Goal: Task Accomplishment & Management: Complete application form

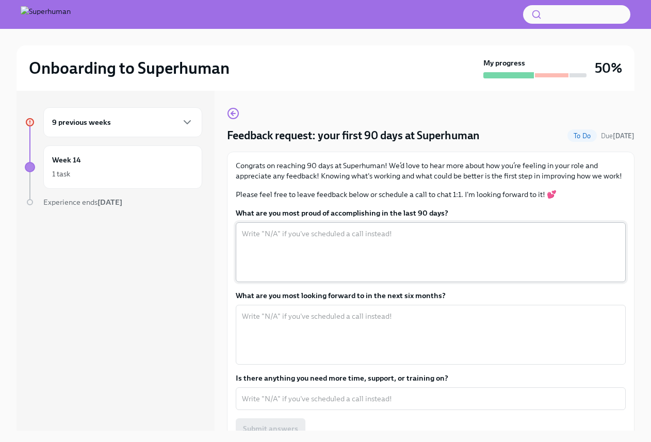
click at [407, 263] on textarea "What are you most proud of accomplishing in the last 90 days?" at bounding box center [431, 252] width 378 height 50
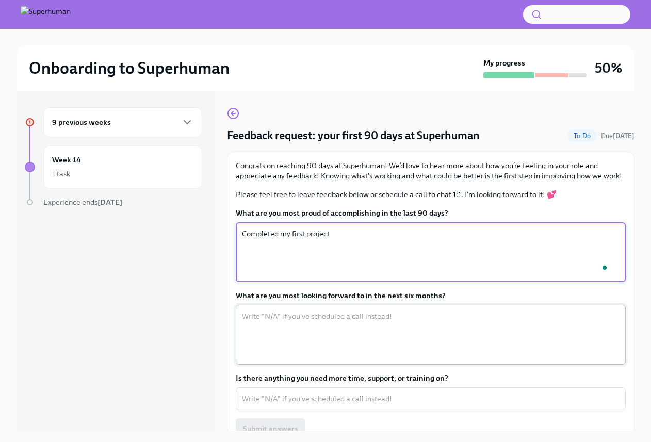
type textarea "Completed my first project"
click at [453, 329] on textarea "What are you most looking forward to in the next six months?" at bounding box center [431, 335] width 378 height 50
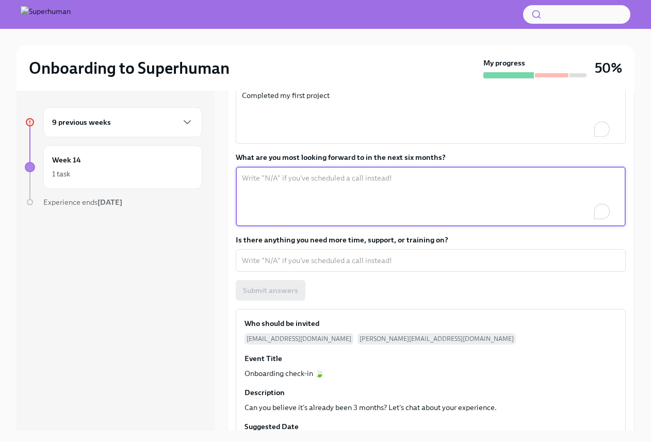
scroll to position [138, 0]
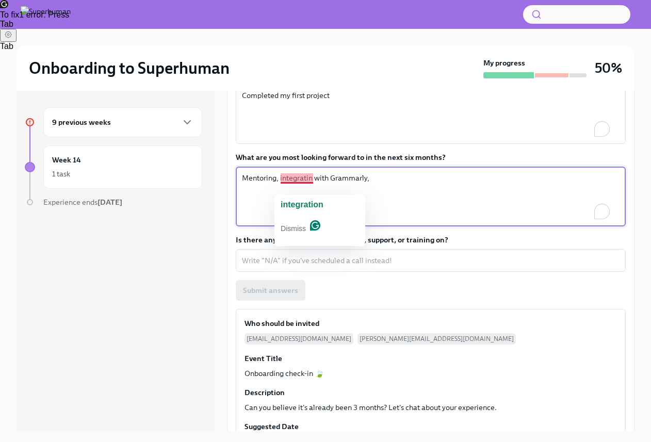
click at [308, 190] on textarea "Mentoring, integratin with Grammarly," at bounding box center [431, 197] width 378 height 50
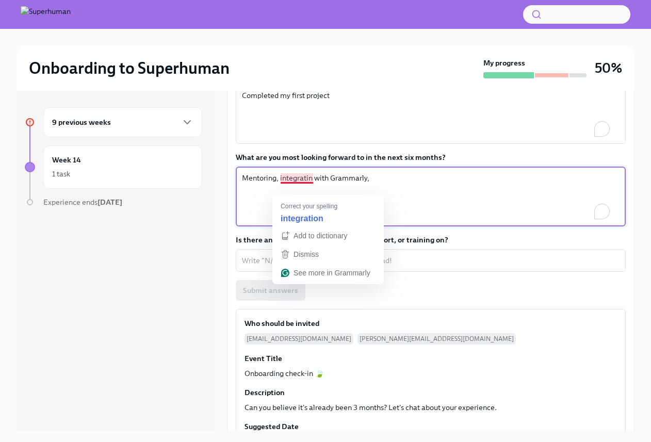
click at [314, 189] on textarea "Mentoring, integratin with Grammarly," at bounding box center [431, 197] width 378 height 50
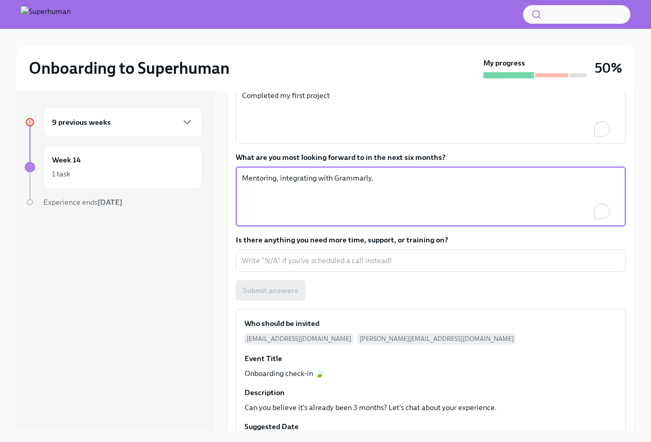
click at [379, 186] on textarea "Mentoring, integrating with Grammarly," at bounding box center [431, 197] width 378 height 50
click at [381, 191] on textarea "Mentoring, integrating with Grammarly and completing more projects and initiati…" at bounding box center [431, 197] width 378 height 50
click at [383, 188] on textarea "Mentoring, integrating with Grammarly and completing more projects and initiati…" at bounding box center [431, 197] width 378 height 50
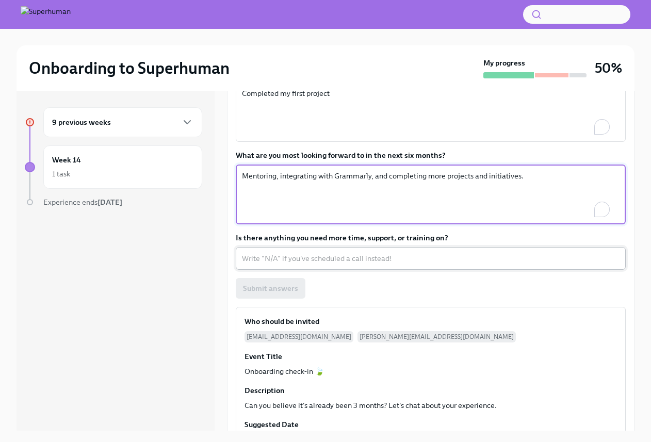
type textarea "Mentoring, integrating with Grammarly, and completing more projects and initiat…"
click at [415, 261] on div "x ​" at bounding box center [431, 258] width 390 height 23
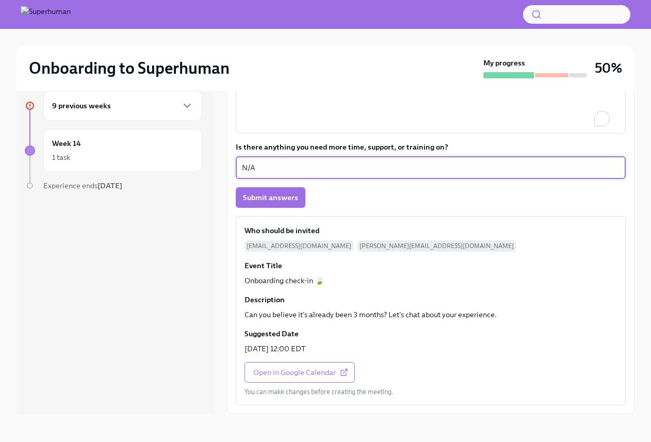
scroll to position [18, 0]
type textarea "N/A"
click at [249, 200] on span "Submit answers" at bounding box center [270, 196] width 55 height 10
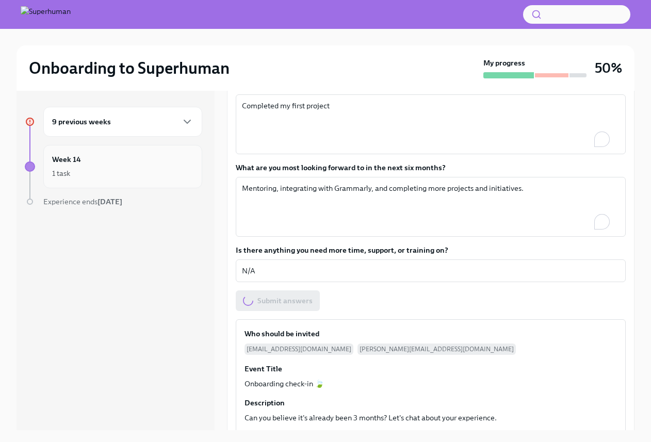
scroll to position [0, 0]
click at [161, 125] on div "9 previous weeks" at bounding box center [122, 122] width 141 height 12
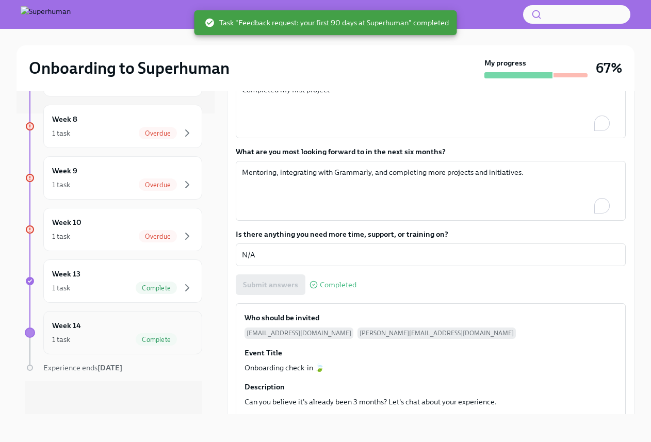
scroll to position [18, 0]
click at [127, 123] on div "Week 8 1 task Overdue" at bounding box center [122, 125] width 141 height 26
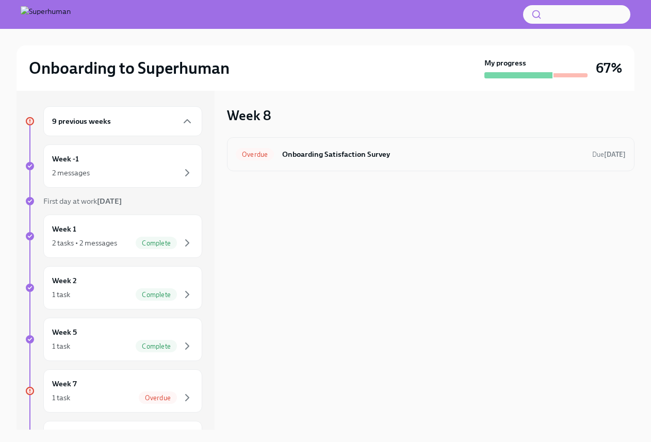
click at [319, 153] on h6 "Onboarding Satisfaction Survey" at bounding box center [433, 154] width 302 height 11
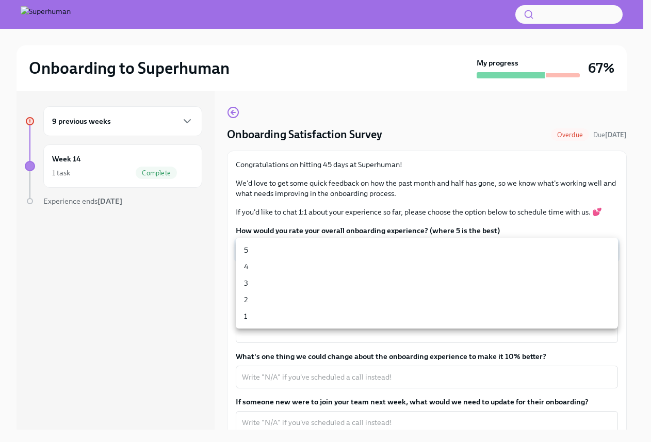
click at [352, 249] on body "Onboarding to Superhuman My progress 67% 9 previous weeks Week 14 1 task Comple…" at bounding box center [325, 229] width 651 height 460
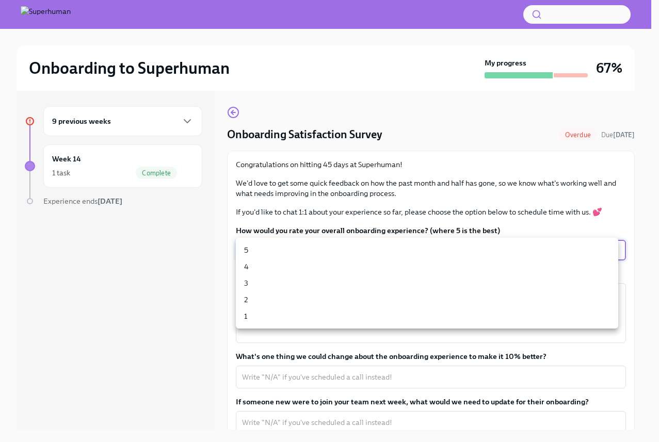
click at [243, 264] on li "4" at bounding box center [427, 266] width 382 height 17
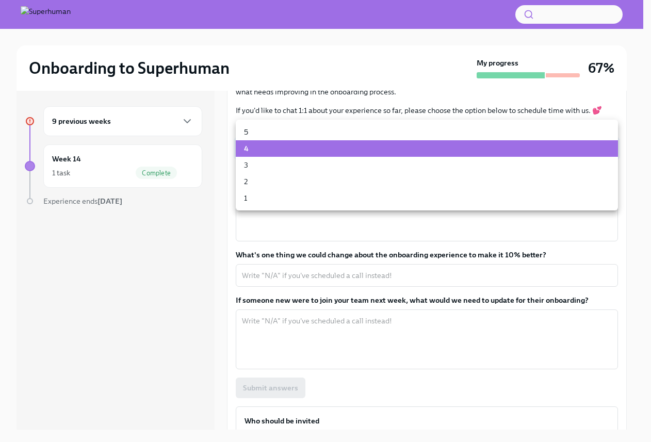
click at [289, 154] on body "Onboarding to Superhuman My progress 67% 9 previous weeks Week 14 1 task Comple…" at bounding box center [325, 229] width 651 height 460
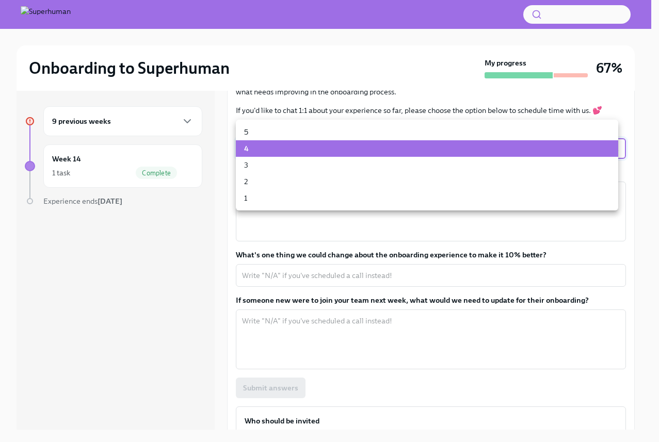
click at [267, 129] on li "5" at bounding box center [427, 132] width 382 height 17
type input "sT3VcEinO"
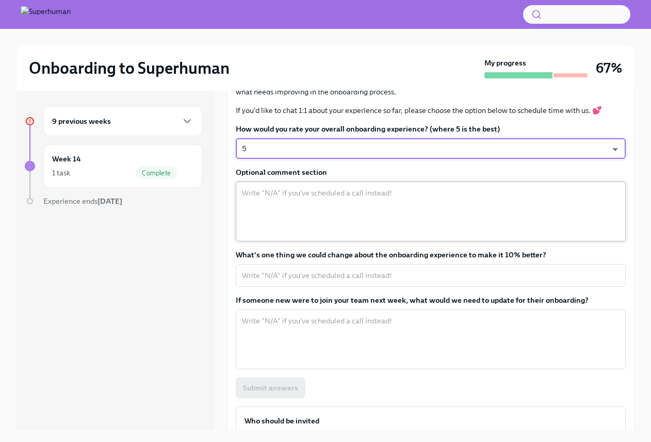
click at [302, 213] on textarea "Optional comment section" at bounding box center [431, 212] width 378 height 50
